Goal: Transaction & Acquisition: Subscribe to service/newsletter

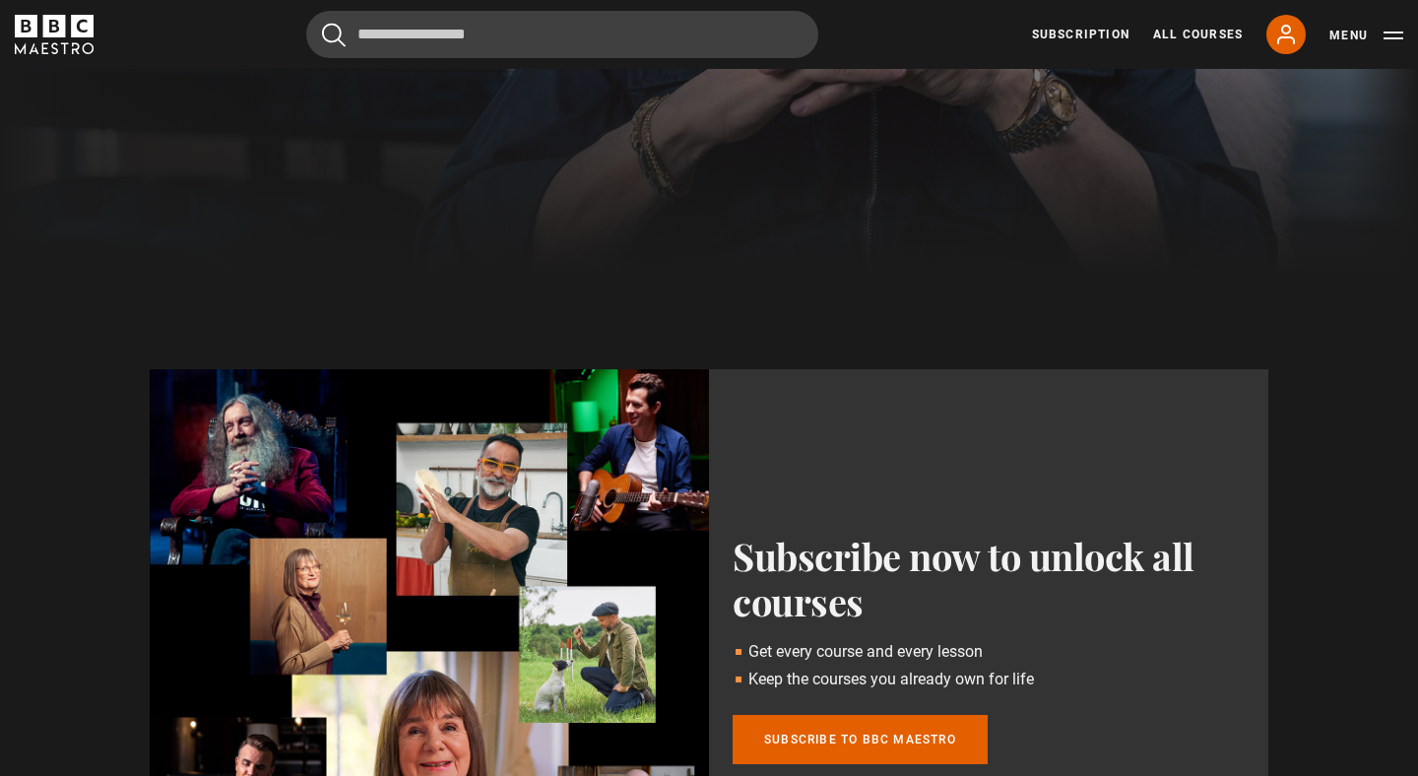
scroll to position [706, 0]
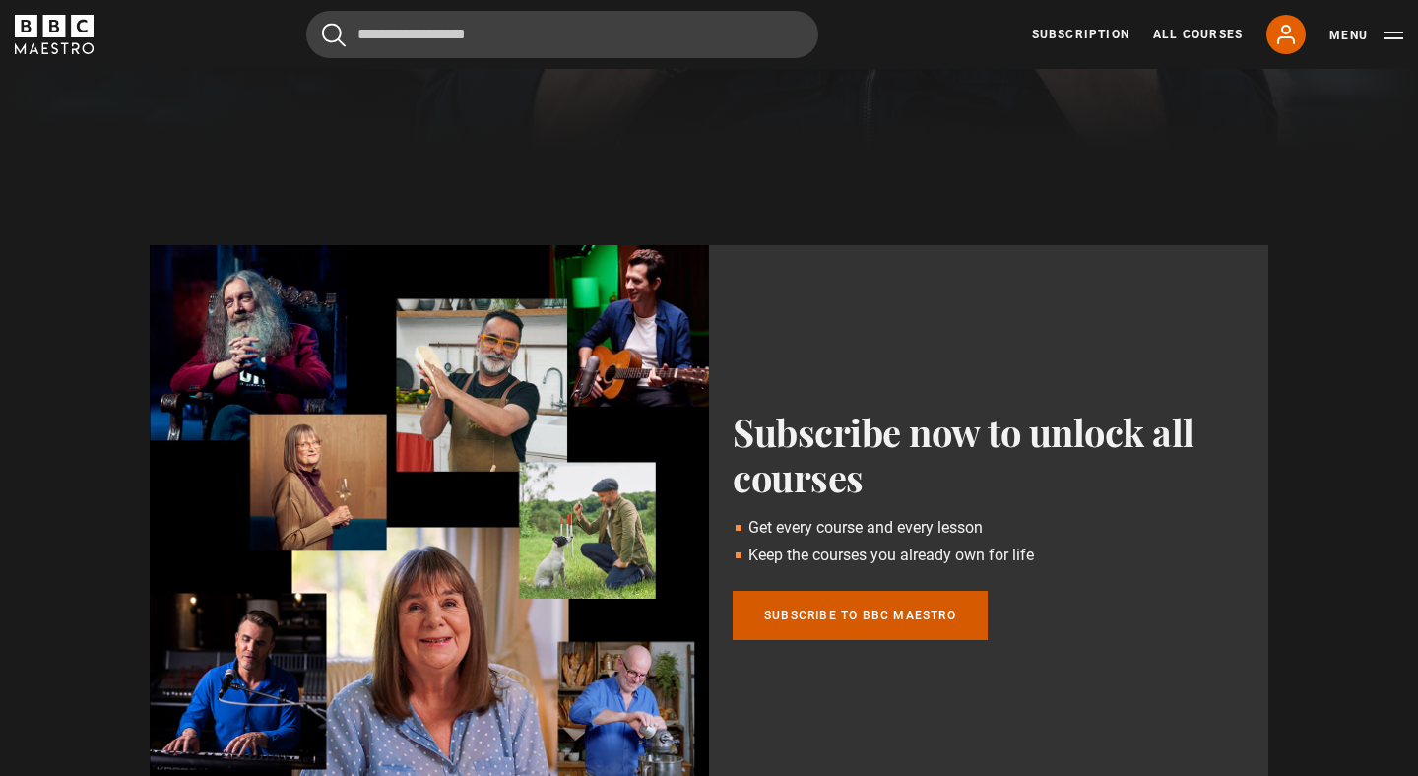
click at [925, 622] on link "Subscribe to BBC Maestro" at bounding box center [859, 615] width 255 height 49
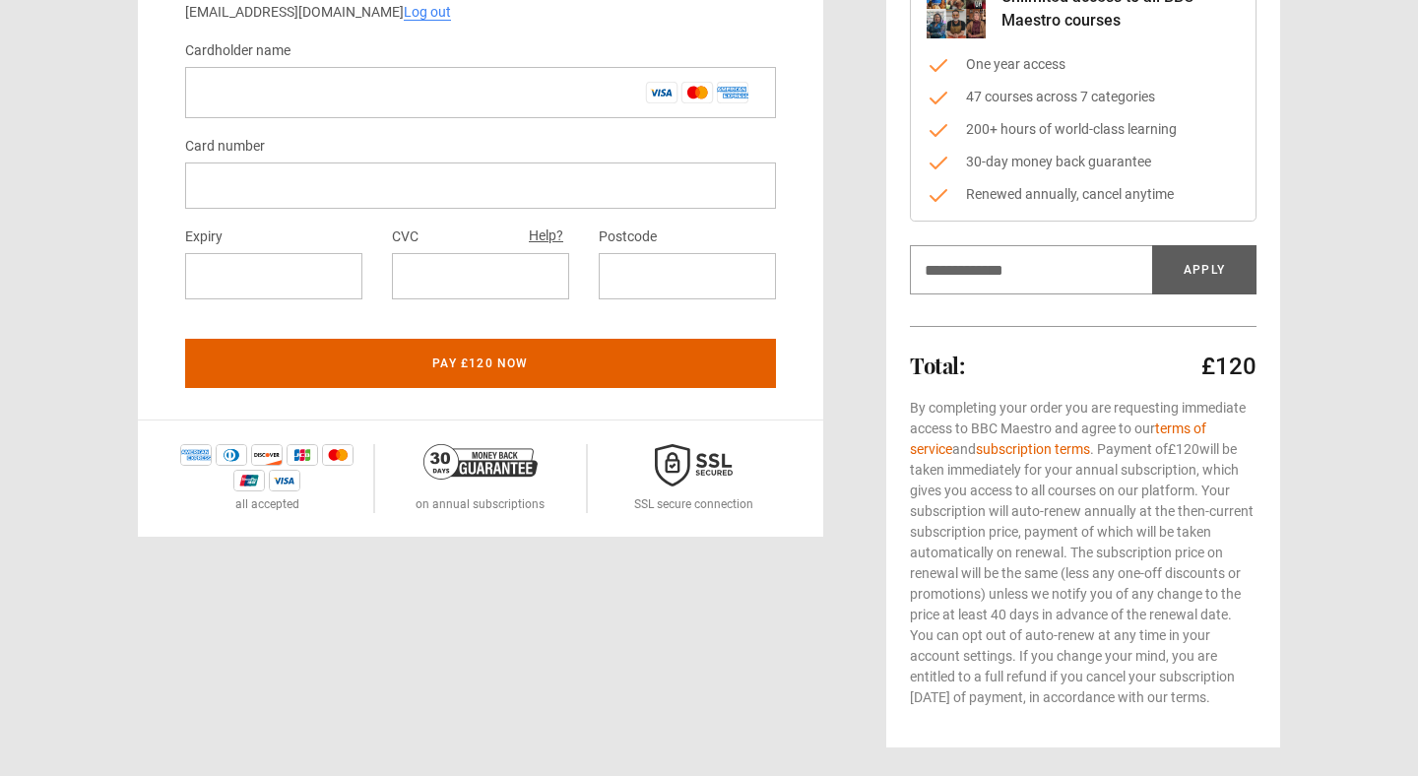
scroll to position [269, 0]
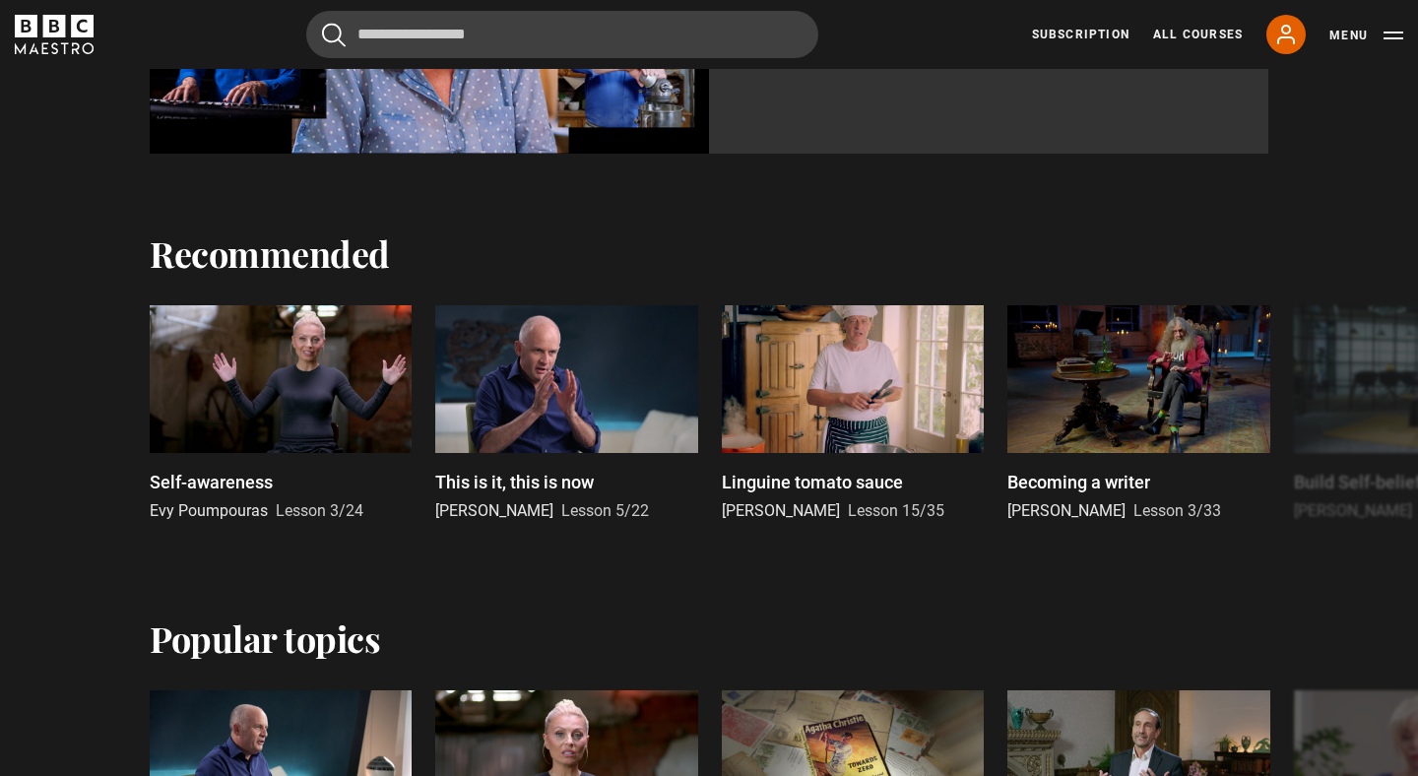
scroll to position [1493, 0]
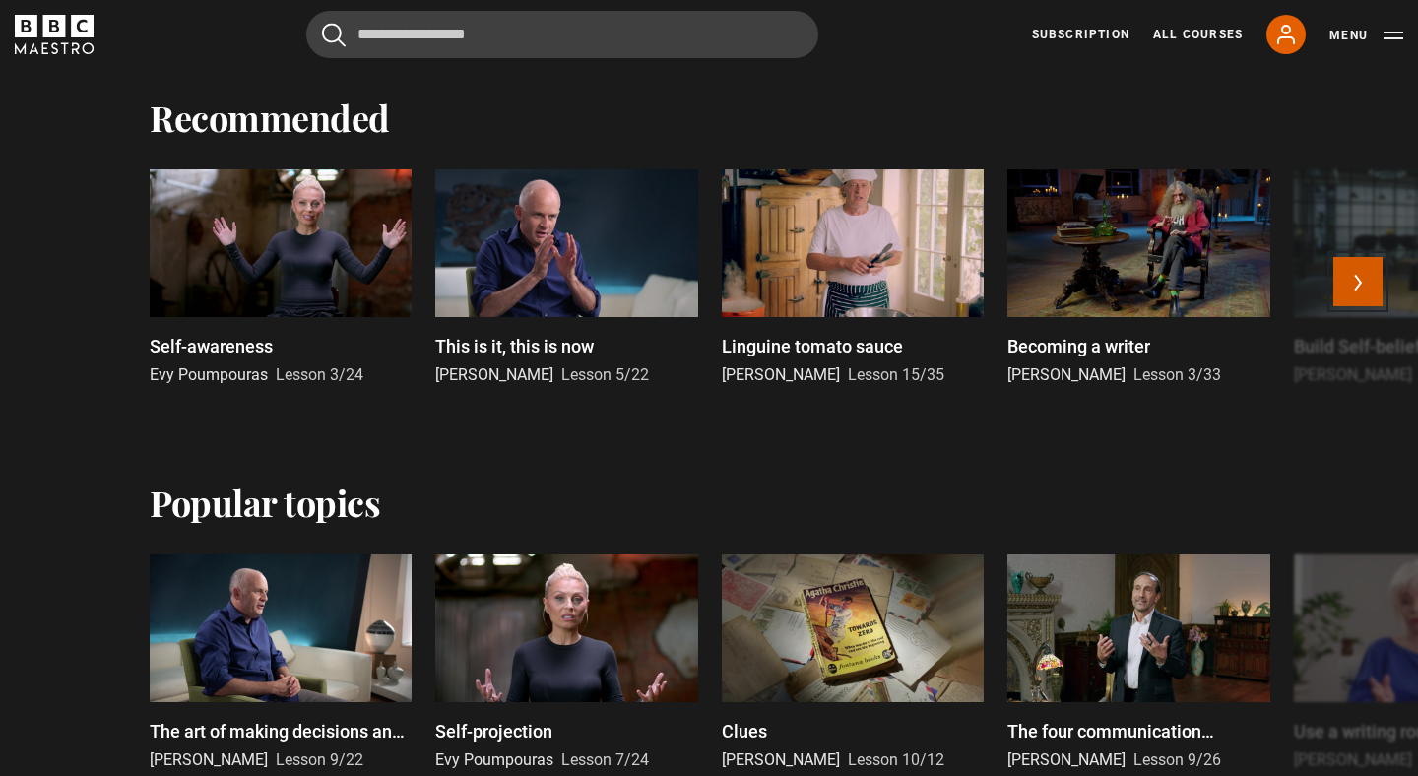
click at [1370, 269] on button "Next" at bounding box center [1357, 281] width 49 height 49
